Goal: Find specific page/section: Find specific page/section

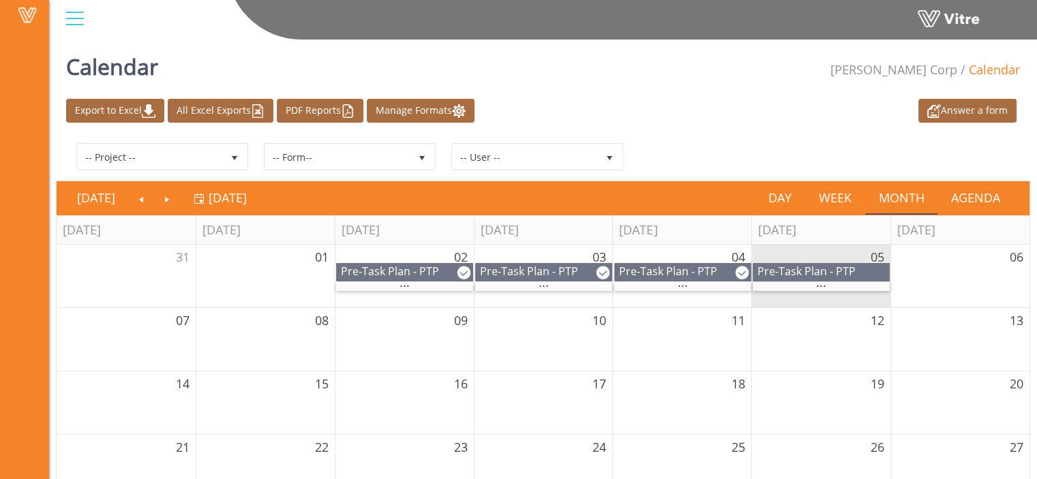
click at [71, 29] on div at bounding box center [74, 18] width 31 height 37
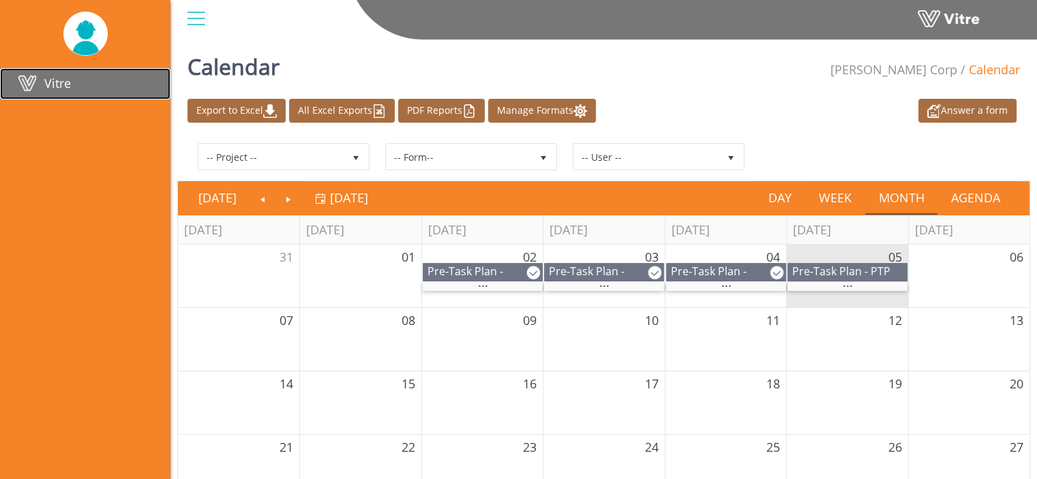
click at [65, 86] on span "Vitre" at bounding box center [57, 83] width 27 height 16
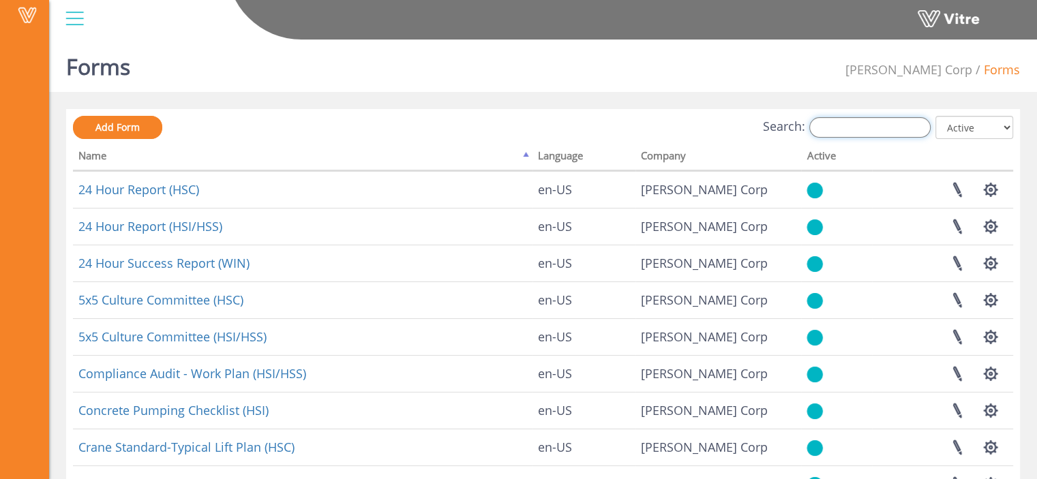
click at [878, 129] on input "Search:" at bounding box center [869, 127] width 121 height 20
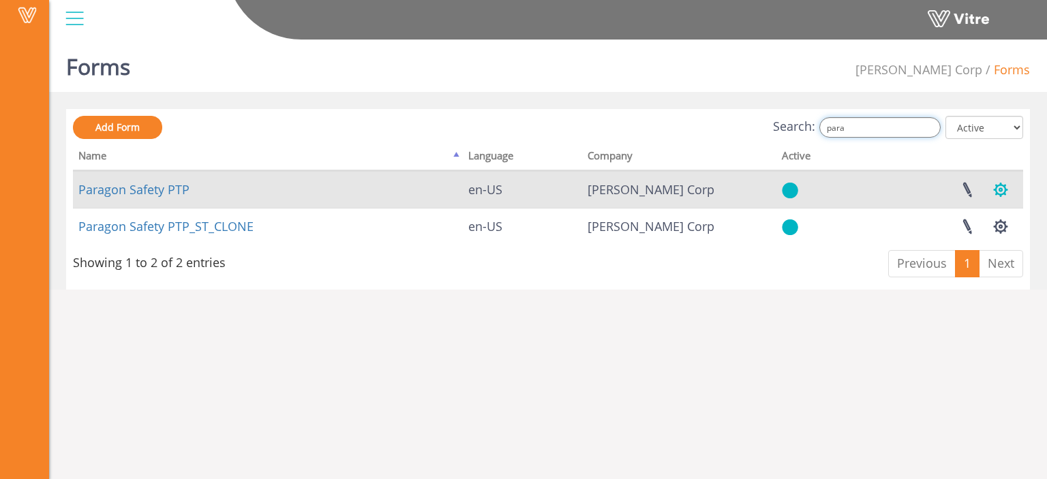
type input "para"
click at [1002, 189] on button "button" at bounding box center [1000, 190] width 34 height 36
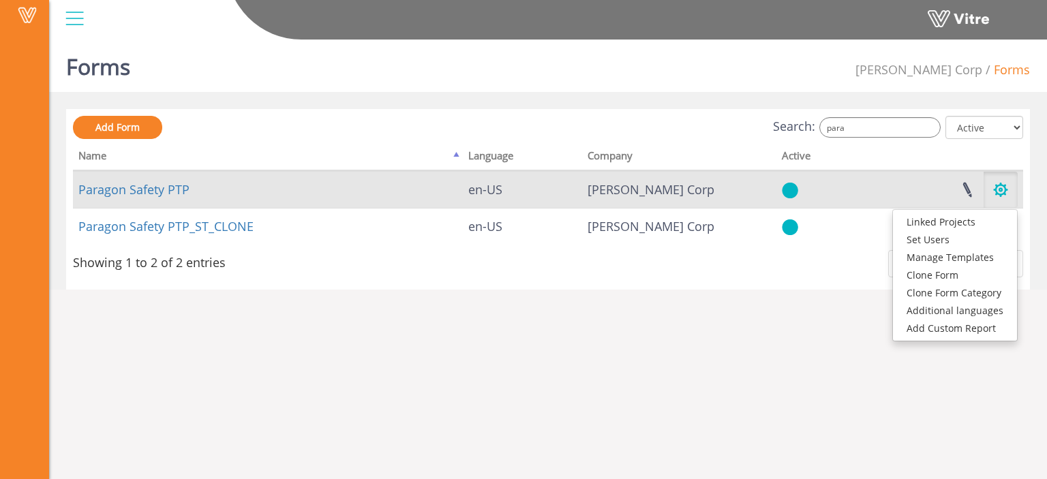
click at [1002, 189] on button "button" at bounding box center [1000, 190] width 34 height 36
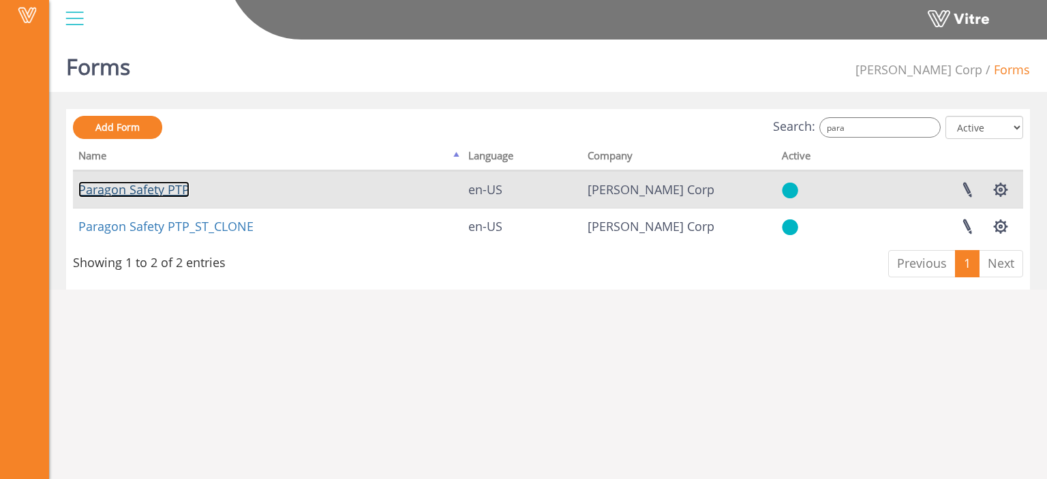
click at [142, 192] on link "Paragon Safety PTP" at bounding box center [133, 189] width 111 height 16
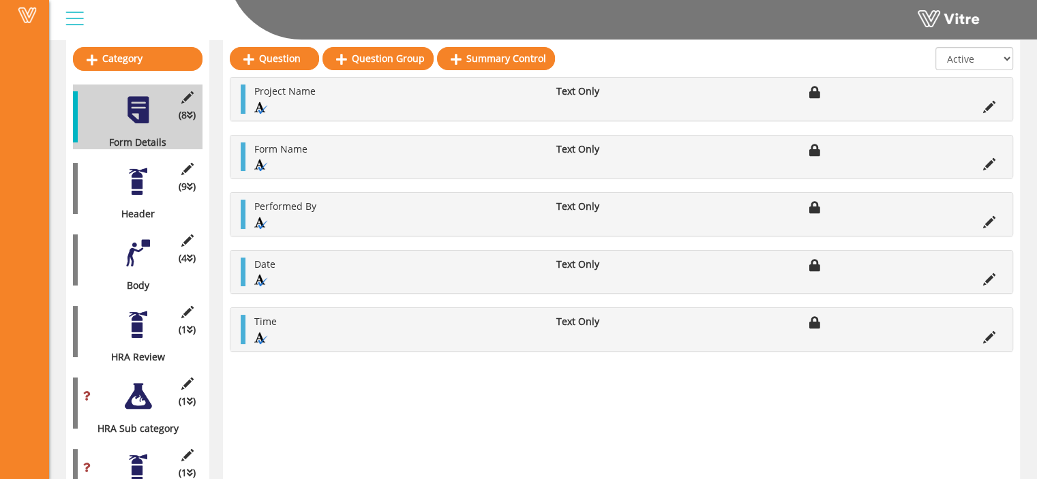
scroll to position [174, 0]
